Goal: Navigation & Orientation: Find specific page/section

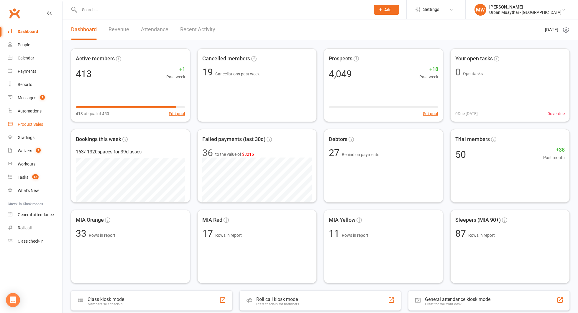
click at [24, 123] on div "Product Sales" at bounding box center [30, 124] width 25 height 5
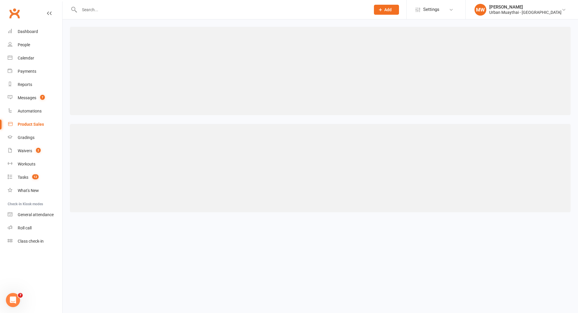
select select "50"
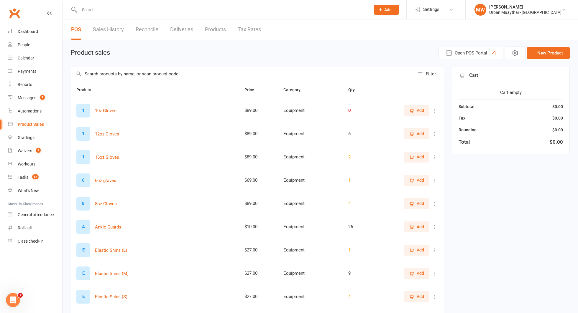
click at [124, 74] on input "text" at bounding box center [243, 74] width 344 height 14
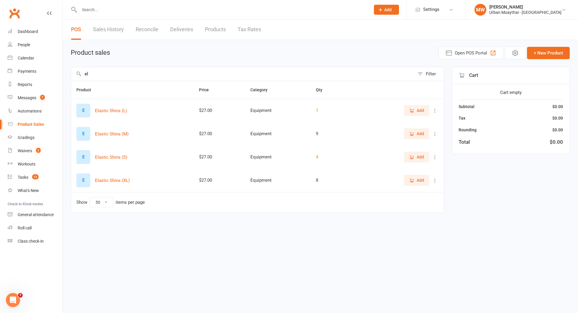
type input "e"
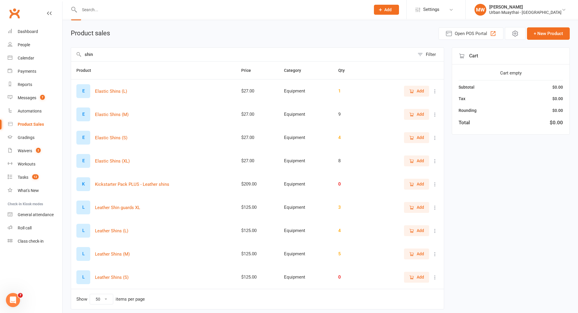
scroll to position [41, 0]
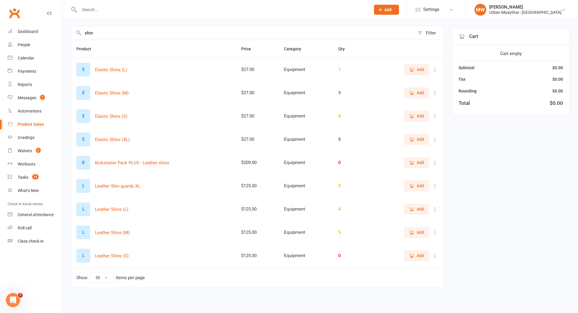
type input "shin"
click at [24, 31] on div "Dashboard" at bounding box center [28, 31] width 20 height 5
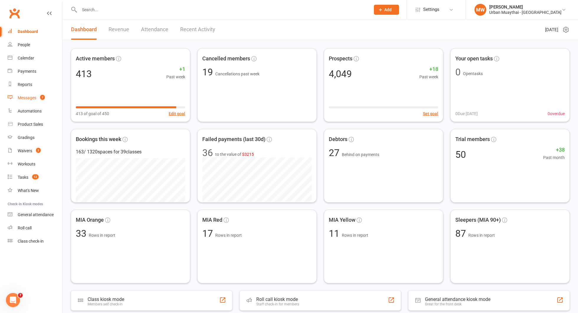
click at [29, 99] on div "Messages" at bounding box center [27, 98] width 19 height 5
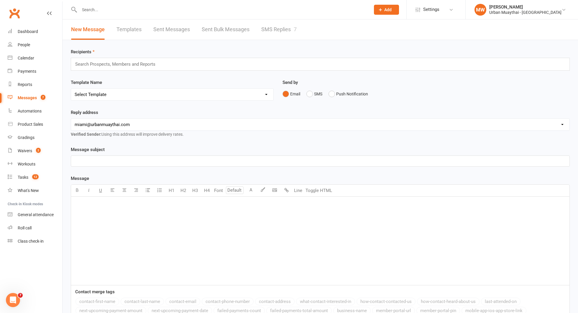
click at [270, 29] on link "SMS Replies 7" at bounding box center [278, 29] width 35 height 20
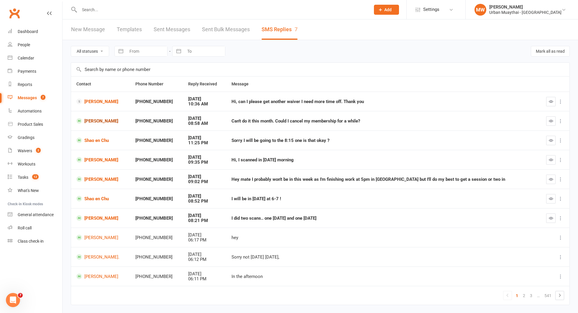
click at [106, 119] on link "Paola Ciaccio" at bounding box center [100, 121] width 48 height 6
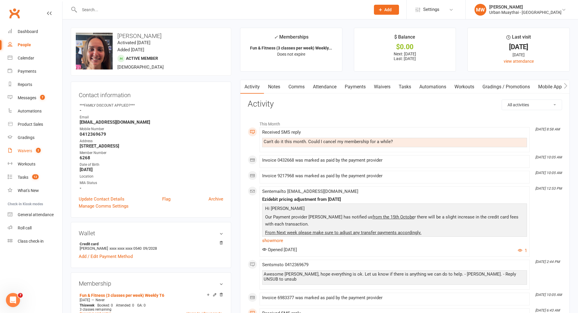
click at [24, 149] on div "Waivers" at bounding box center [25, 151] width 14 height 5
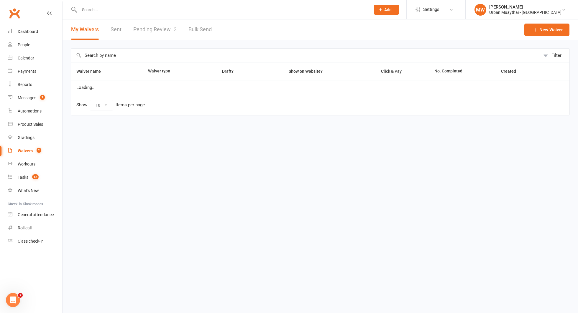
select select "50"
click at [165, 27] on link "Pending Review 2" at bounding box center [154, 29] width 43 height 20
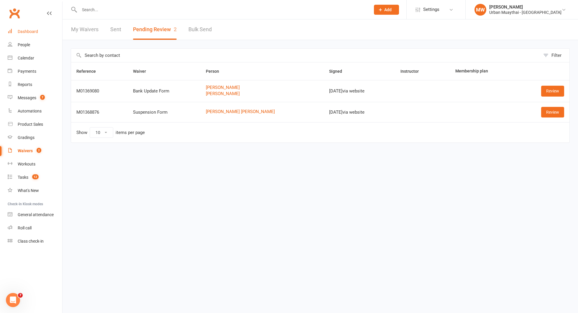
click at [32, 29] on div "Dashboard" at bounding box center [28, 31] width 20 height 5
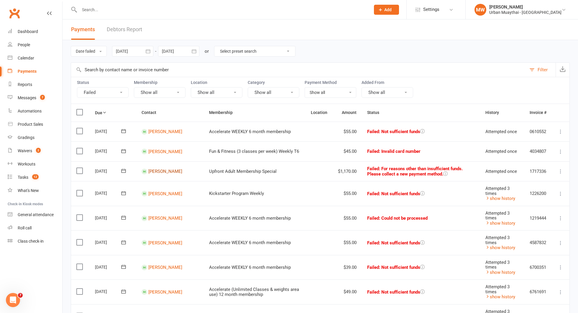
click at [158, 173] on link "[PERSON_NAME]" at bounding box center [165, 171] width 34 height 5
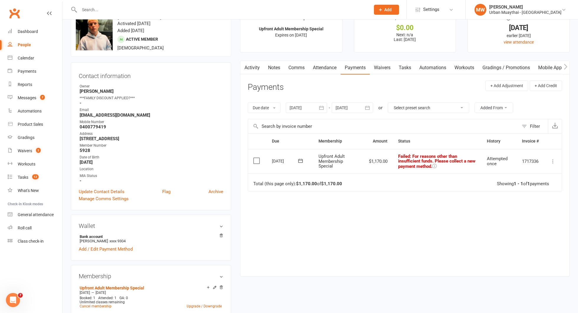
scroll to position [15, 0]
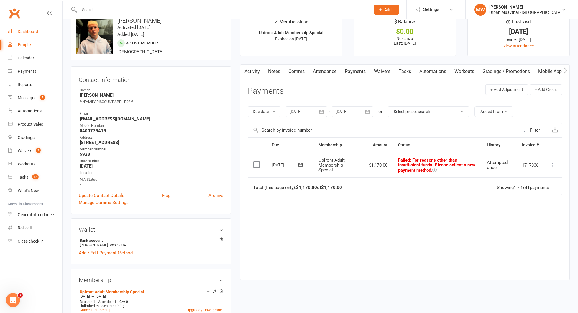
click at [35, 31] on div "Dashboard" at bounding box center [28, 31] width 20 height 5
